Goal: Transaction & Acquisition: Purchase product/service

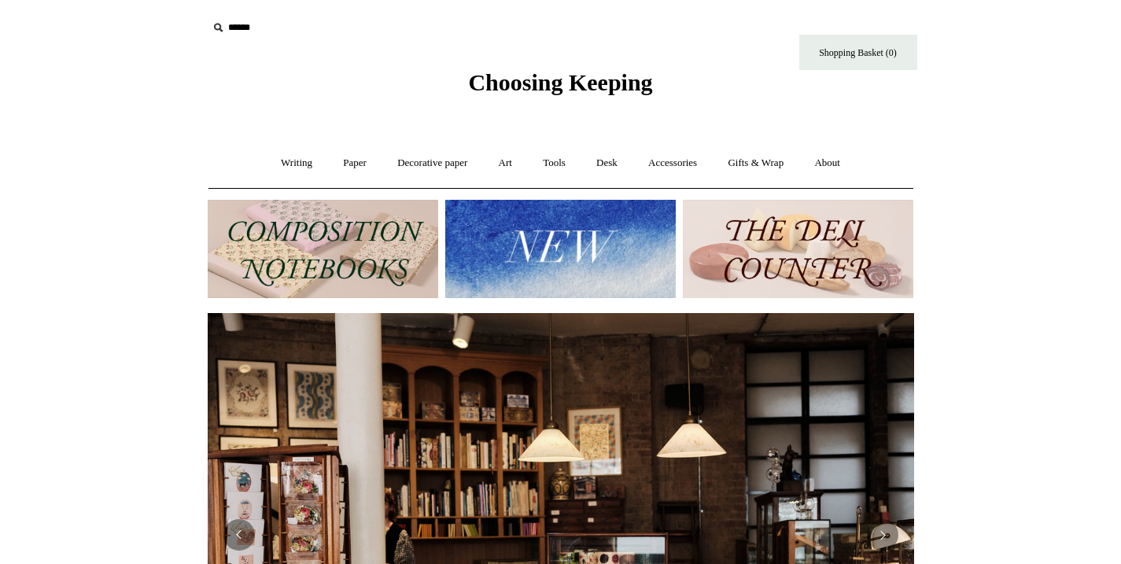
click at [492, 247] on img at bounding box center [560, 249] width 231 height 98
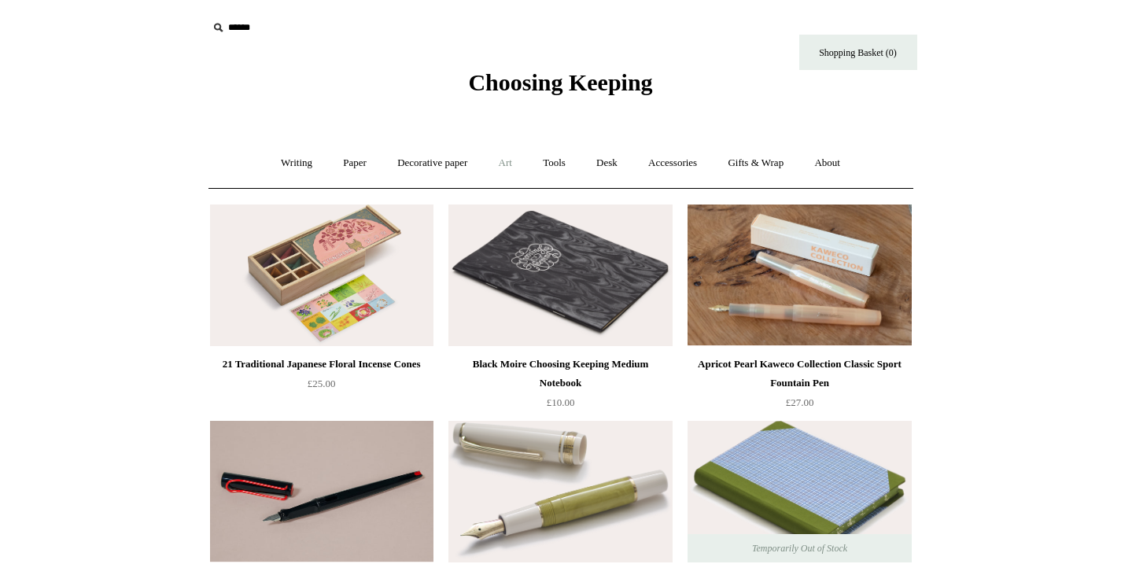
click at [504, 160] on link "Art +" at bounding box center [506, 163] width 42 height 42
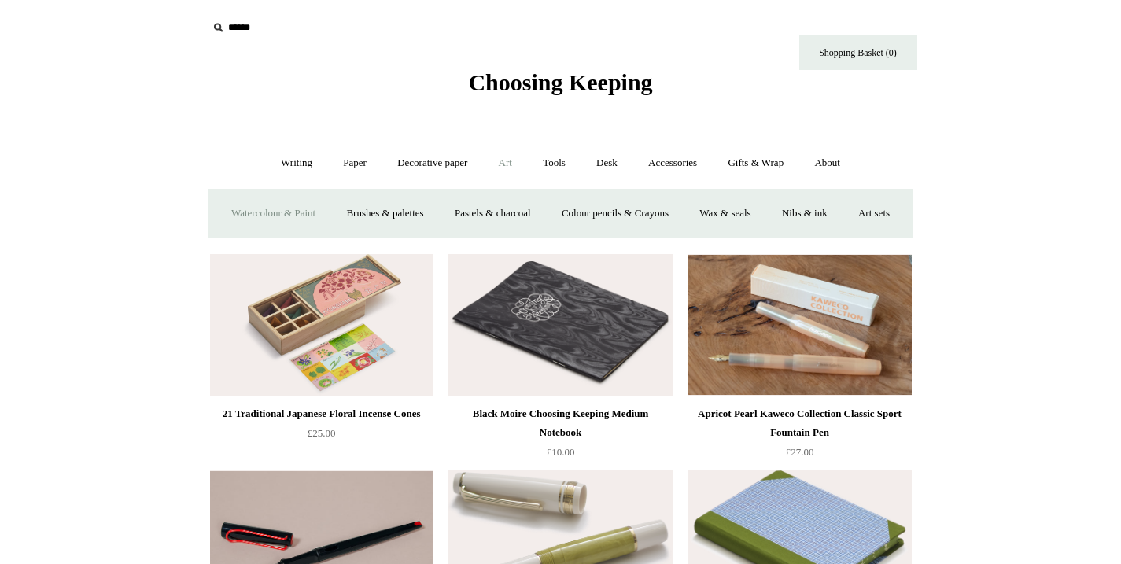
click at [300, 216] on link "Watercolour & Paint" at bounding box center [273, 214] width 113 height 42
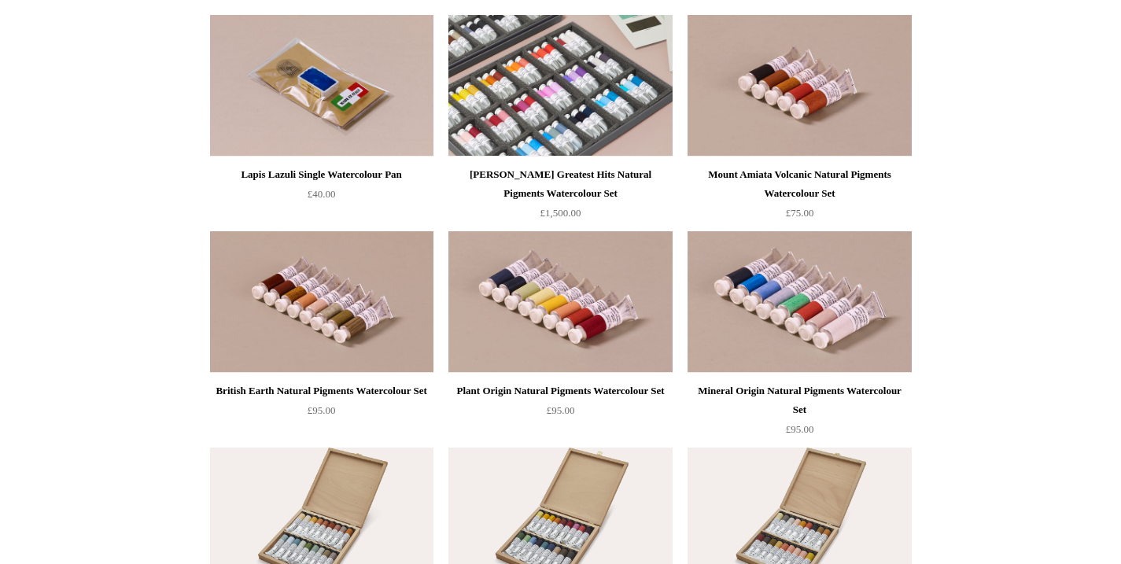
scroll to position [2789, 0]
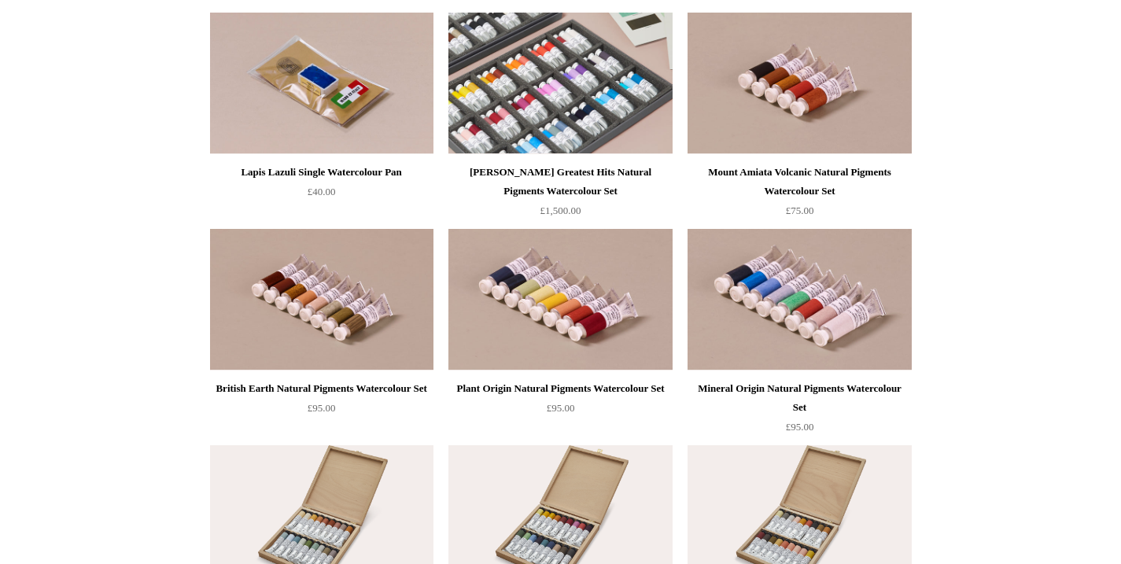
click at [578, 73] on img at bounding box center [560, 84] width 223 height 142
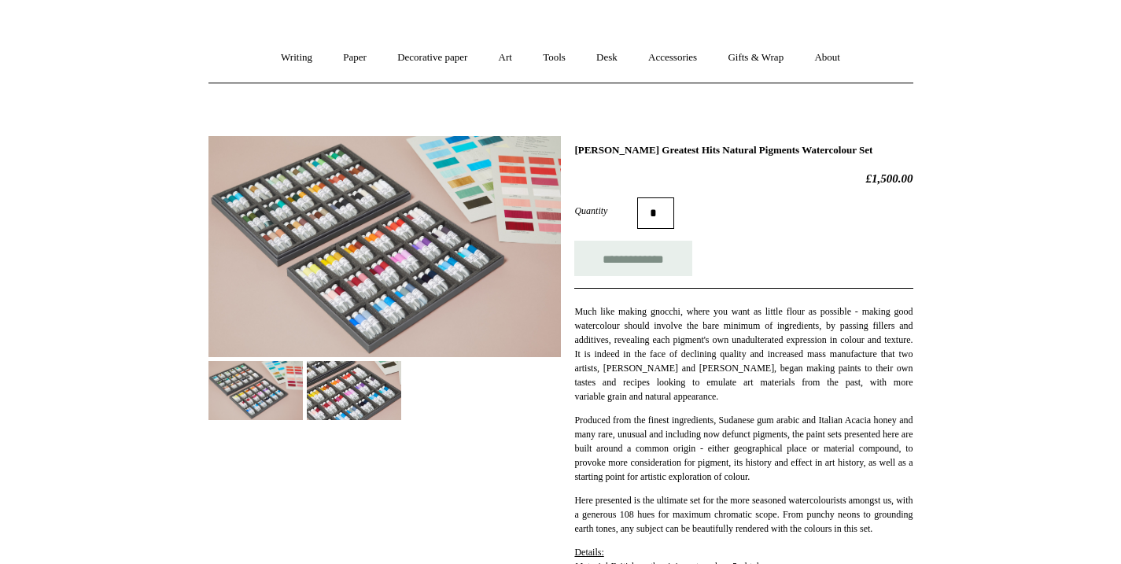
scroll to position [104, 0]
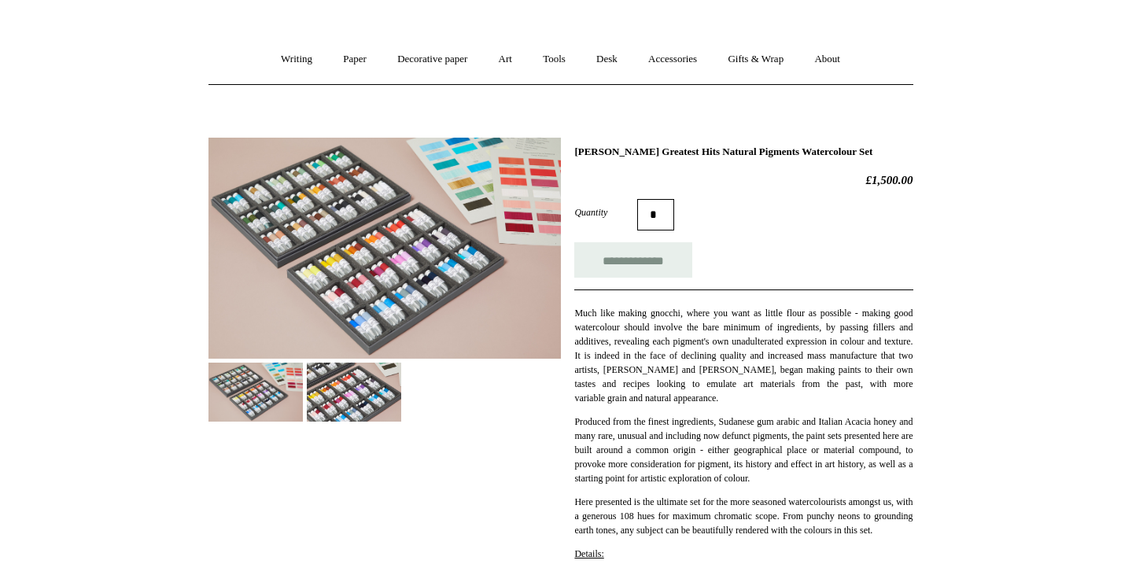
click at [347, 388] on img at bounding box center [354, 392] width 94 height 59
